Goal: Find specific page/section: Find specific page/section

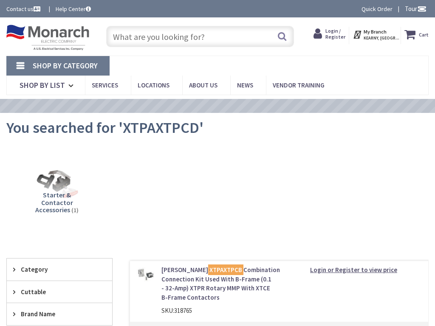
type input "Dwight St, Jersey City, NJ 07305, USA"
